Goal: Find specific page/section: Find specific page/section

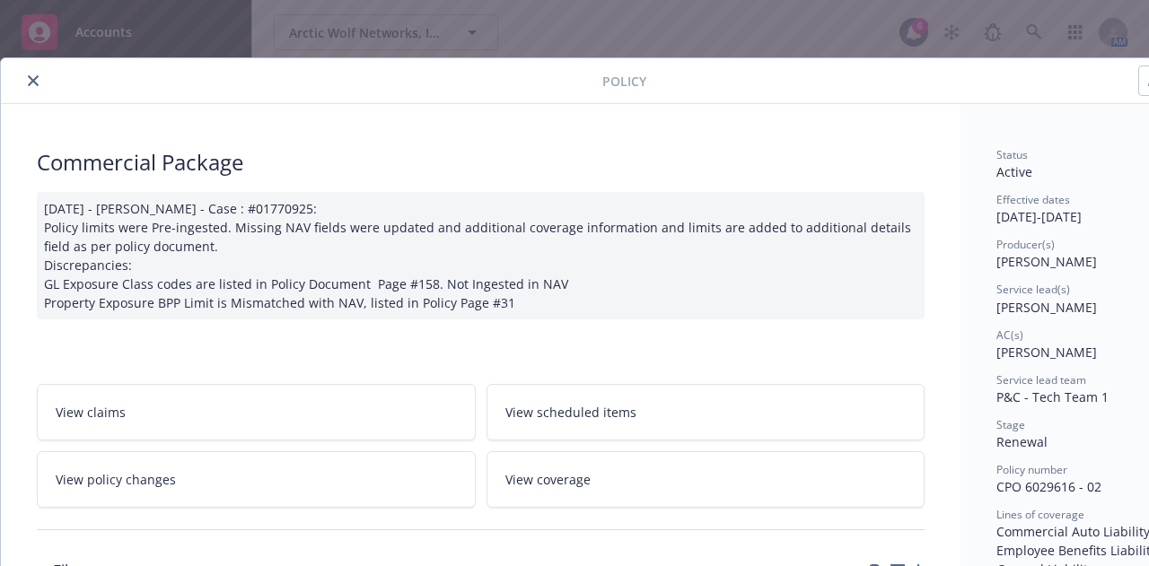
click at [38, 83] on icon "close" at bounding box center [33, 80] width 11 height 11
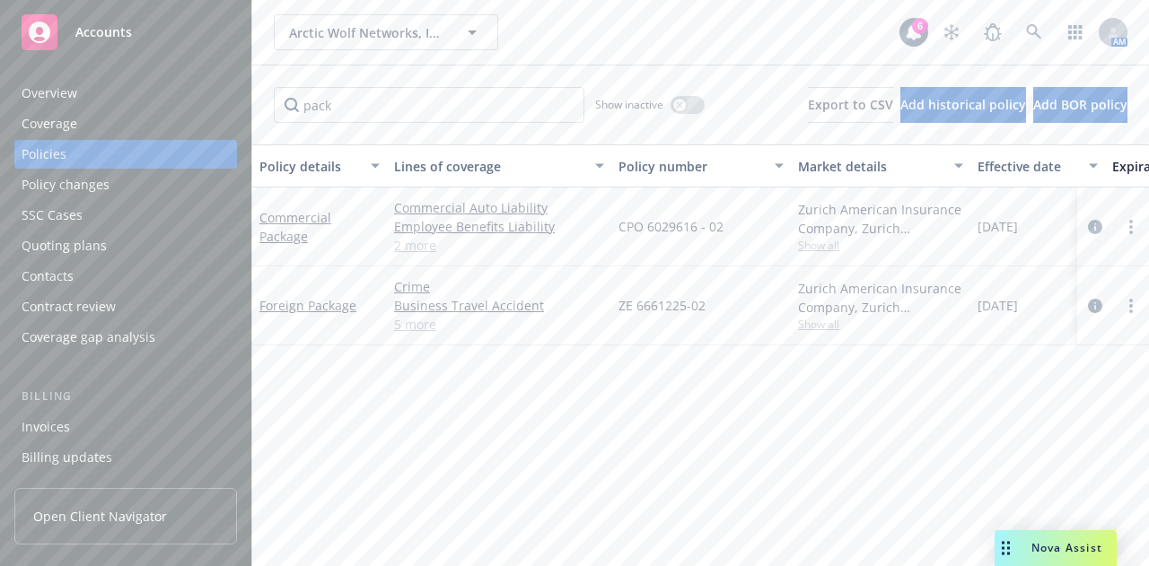
click at [574, 26] on div "Arctic Wolf Networks, Inc. Arctic Wolf Networks, Inc." at bounding box center [587, 32] width 626 height 36
click at [438, 83] on div "pack Show inactive Export to CSV Add historical policy Add BOR policy" at bounding box center [700, 105] width 897 height 79
click at [427, 109] on input "pack" at bounding box center [429, 105] width 311 height 36
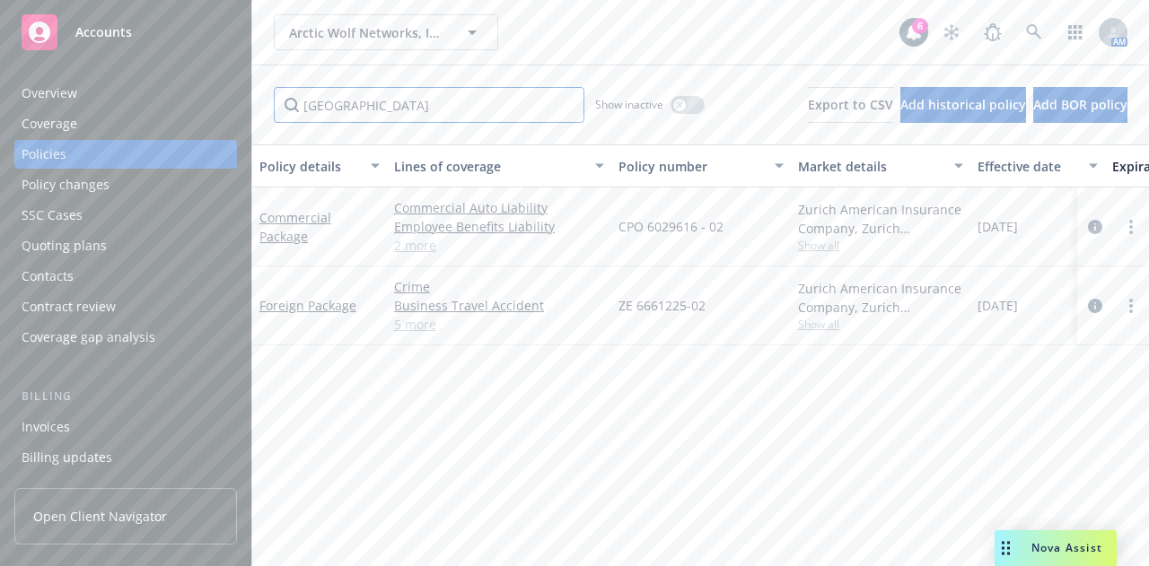
type input "[GEOGRAPHIC_DATA]"
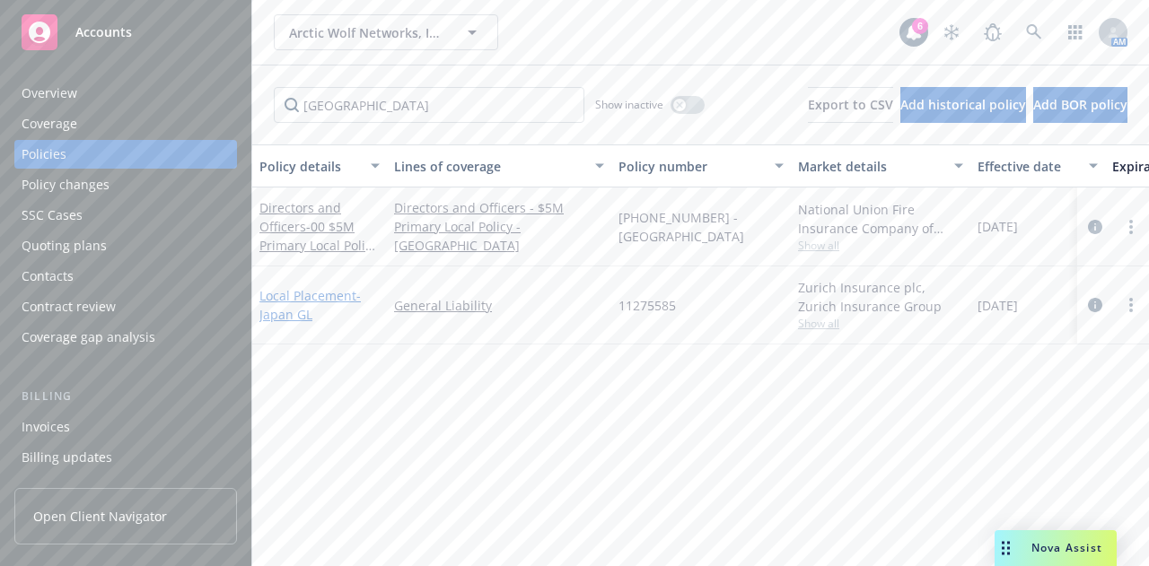
click at [275, 307] on span "- [GEOGRAPHIC_DATA] GL" at bounding box center [309, 305] width 101 height 36
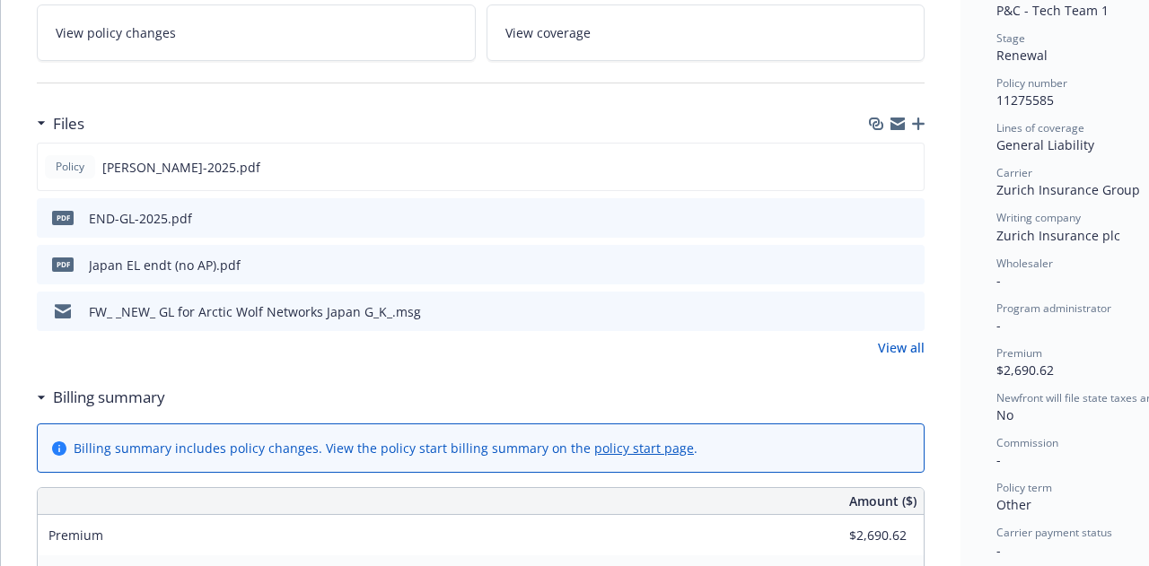
scroll to position [389, 0]
